Goal: Task Accomplishment & Management: Manage account settings

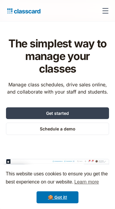
click at [107, 11] on div "menu" at bounding box center [106, 11] width 14 height 14
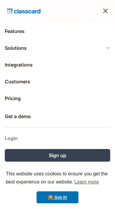
click at [57, 137] on link "Login" at bounding box center [58, 138] width 106 height 14
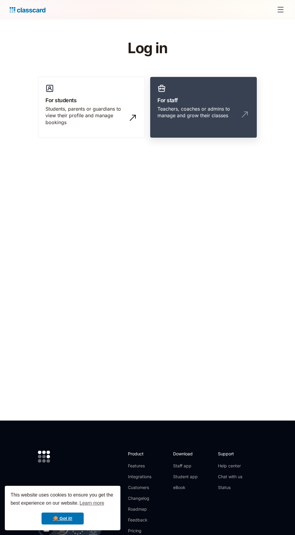
click at [214, 82] on link "For staff Teachers, coaches or admins to manage and grow their classes" at bounding box center [203, 107] width 107 height 61
